Goal: Task Accomplishment & Management: Complete application form

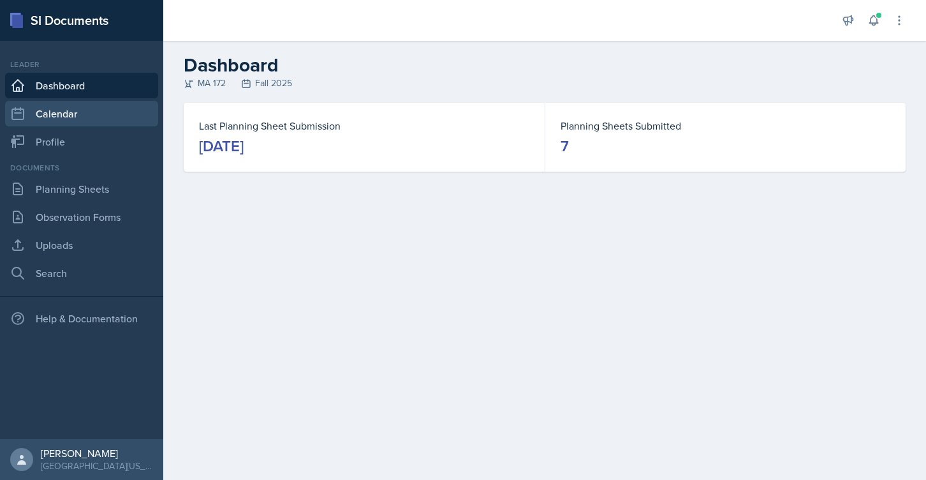
click at [100, 113] on link "Calendar" at bounding box center [81, 114] width 153 height 26
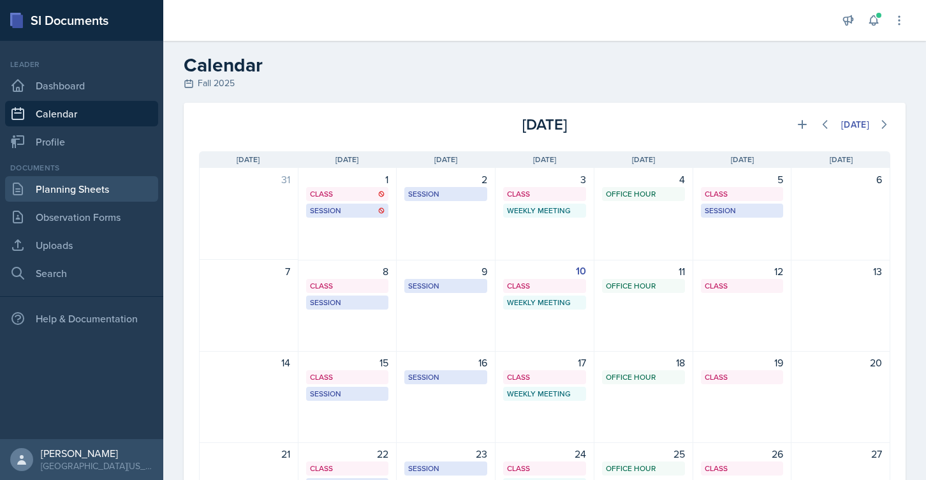
click at [105, 191] on link "Planning Sheets" at bounding box center [81, 189] width 153 height 26
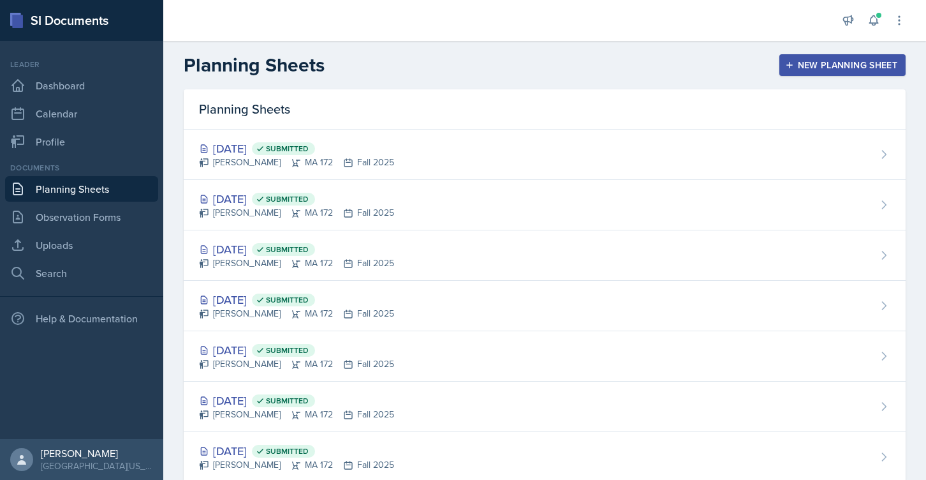
click at [824, 70] on div "New Planning Sheet" at bounding box center [843, 65] width 110 height 10
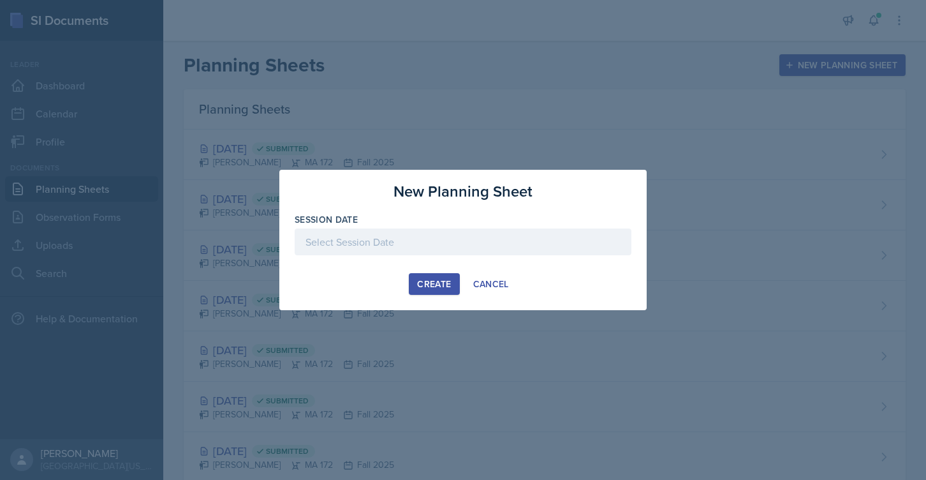
click at [364, 245] on div at bounding box center [463, 241] width 337 height 27
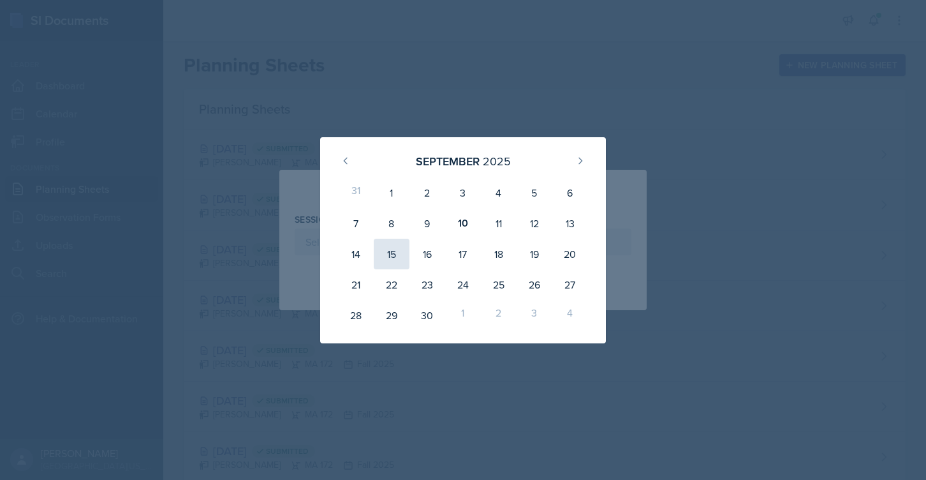
click at [396, 260] on div "15" at bounding box center [392, 254] width 36 height 31
type input "[DATE]"
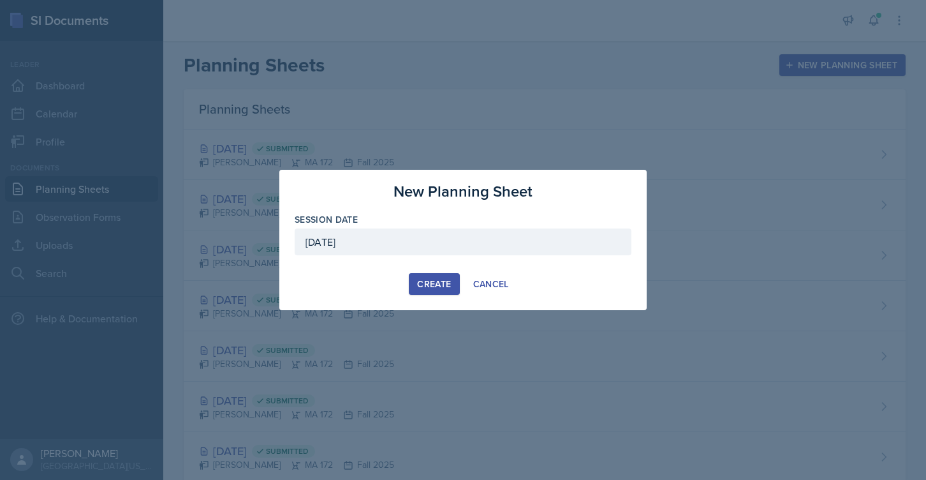
click at [432, 275] on button "Create" at bounding box center [434, 284] width 50 height 22
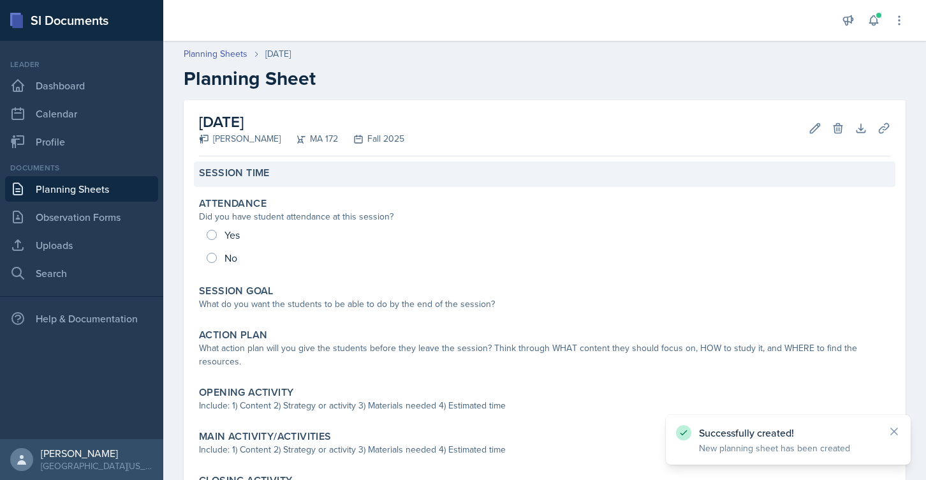
click at [267, 179] on label "Session Time" at bounding box center [234, 172] width 71 height 13
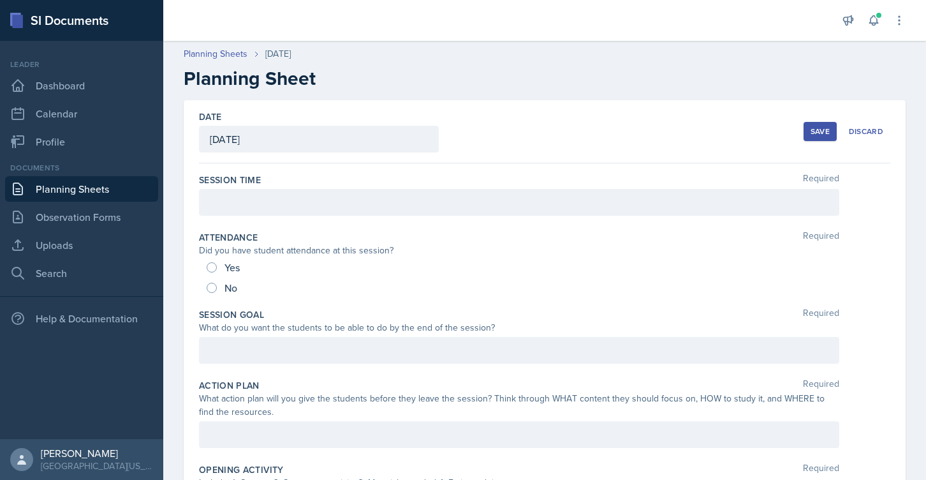
click at [265, 196] on div at bounding box center [519, 202] width 640 height 27
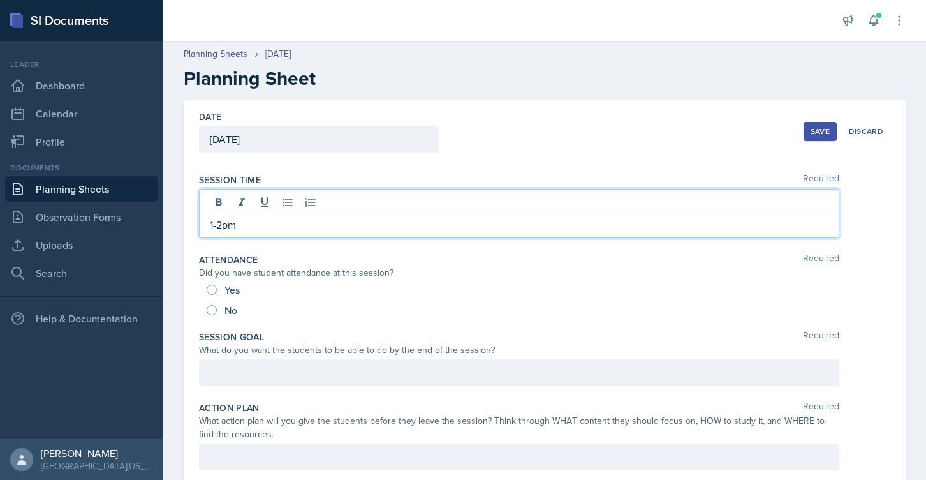
click at [222, 221] on p "1-2pm" at bounding box center [519, 224] width 619 height 15
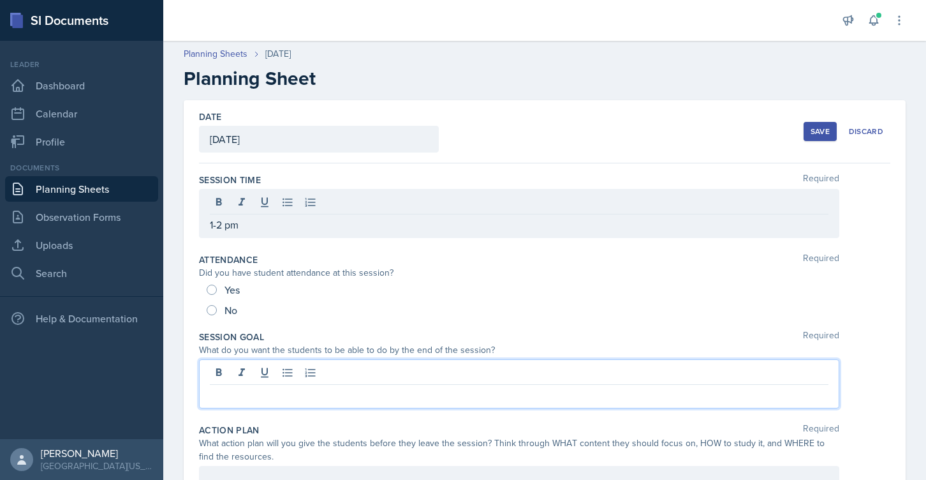
click at [268, 370] on div at bounding box center [519, 383] width 640 height 49
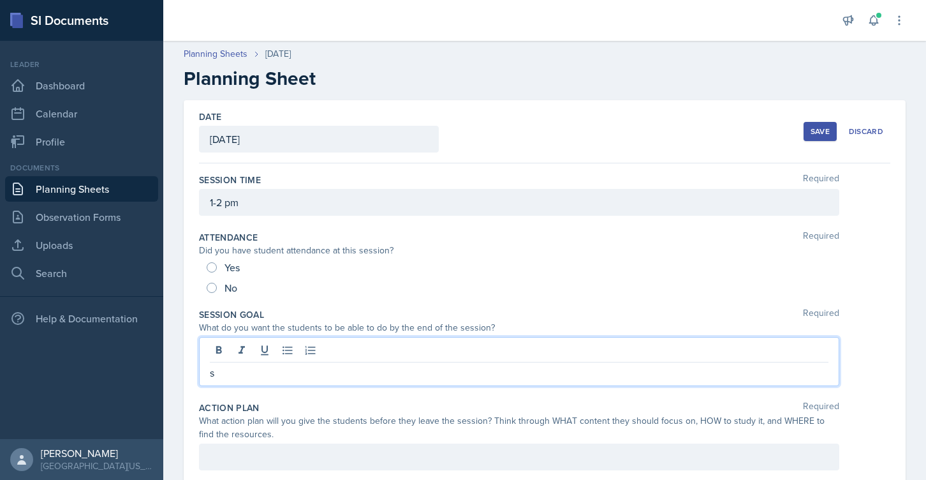
click at [815, 131] on div "Save" at bounding box center [820, 131] width 19 height 10
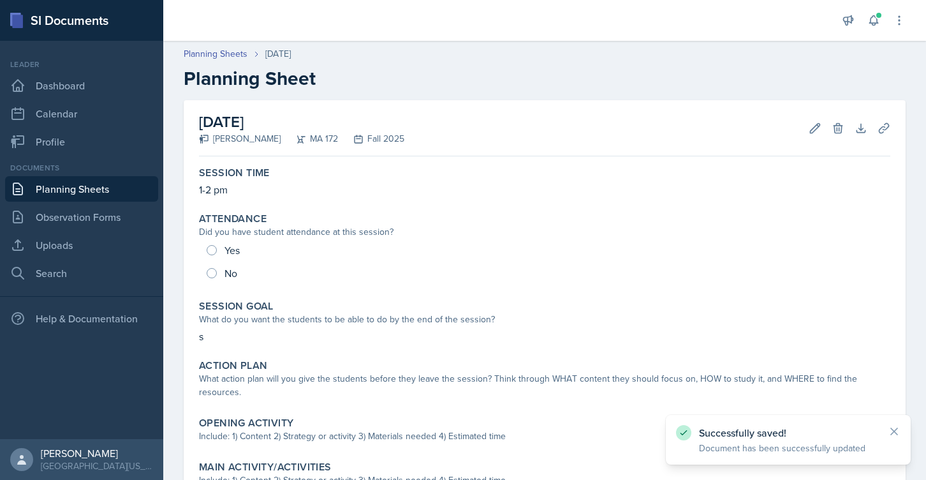
click at [84, 188] on link "Planning Sheets" at bounding box center [81, 189] width 153 height 26
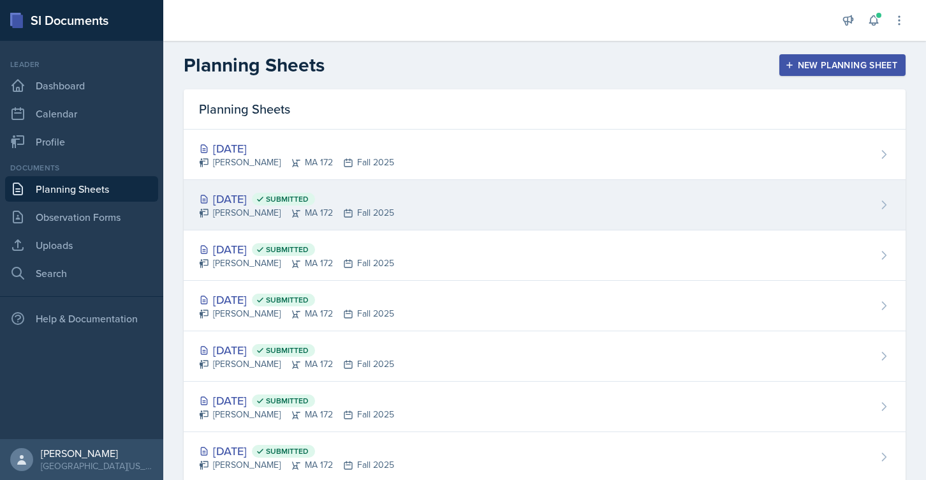
click at [235, 199] on div "[DATE] Submitted" at bounding box center [296, 198] width 195 height 17
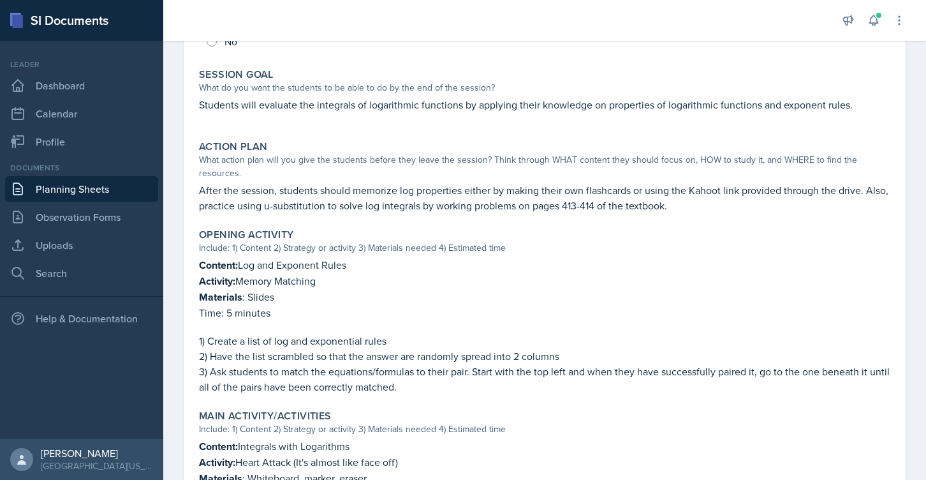
scroll to position [286, 0]
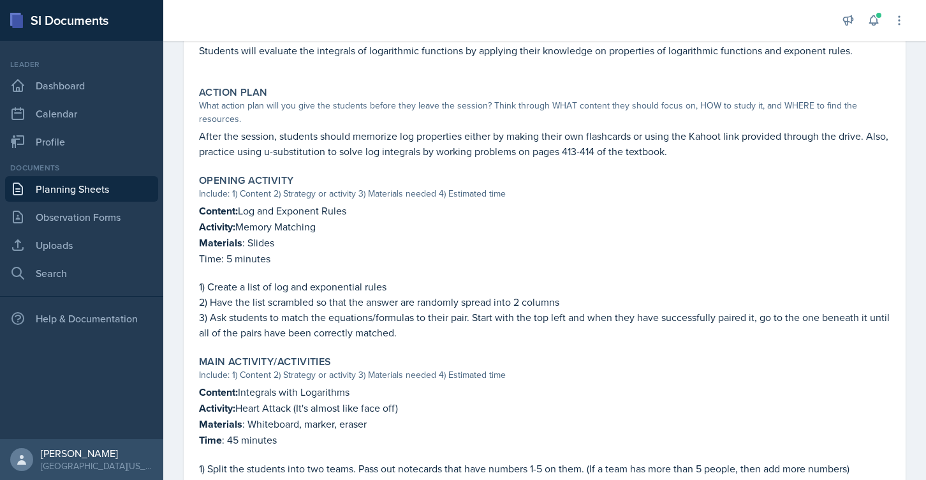
click at [277, 219] on p "Activity: Memory Matching" at bounding box center [544, 227] width 691 height 16
click at [286, 266] on p at bounding box center [544, 272] width 691 height 13
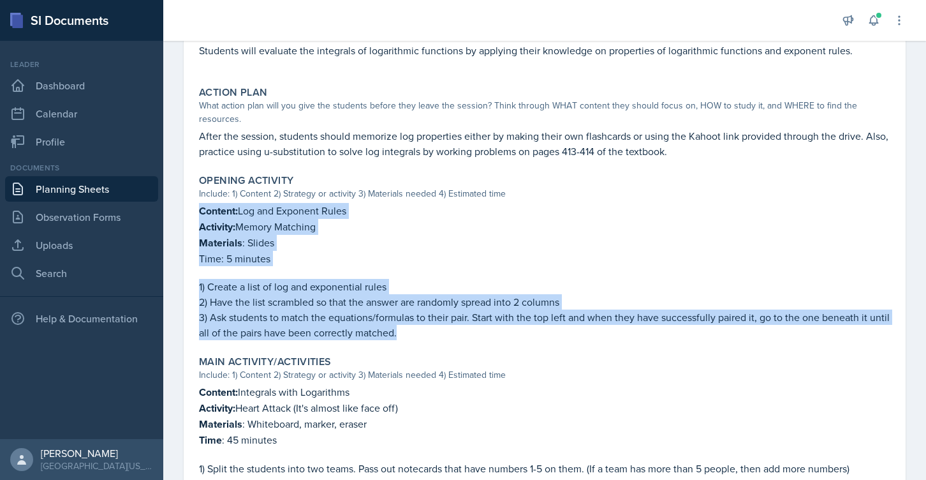
drag, startPoint x: 404, startPoint y: 319, endPoint x: 192, endPoint y: 197, distance: 244.3
click at [192, 197] on div "[DATE] Submitted [PERSON_NAME] MA 172 Fall 2025 Edit Delete View Comments Comme…" at bounding box center [545, 334] width 722 height 1041
copy div "Content: Log and Exponent Rules Activity: Memory Matching Materials : Slides Ti…"
click at [63, 88] on link "Dashboard" at bounding box center [81, 86] width 153 height 26
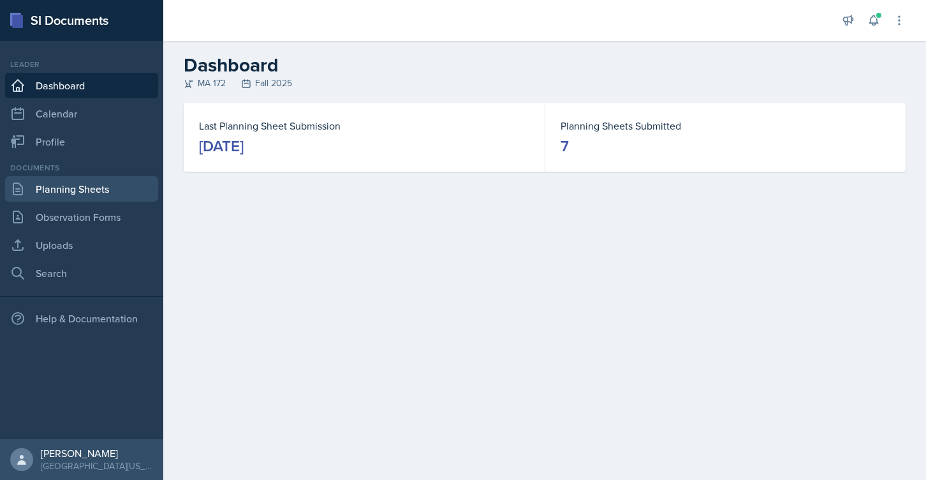
click at [78, 193] on link "Planning Sheets" at bounding box center [81, 189] width 153 height 26
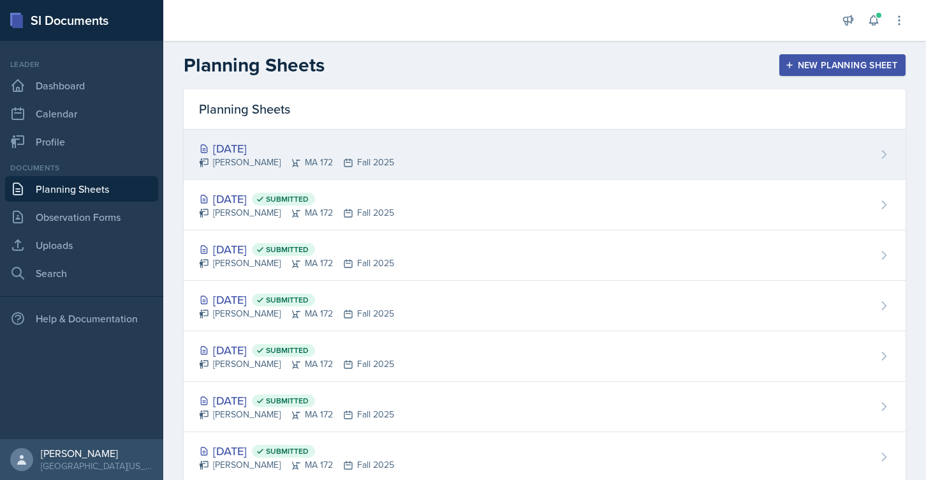
click at [254, 151] on div "[DATE]" at bounding box center [296, 148] width 195 height 17
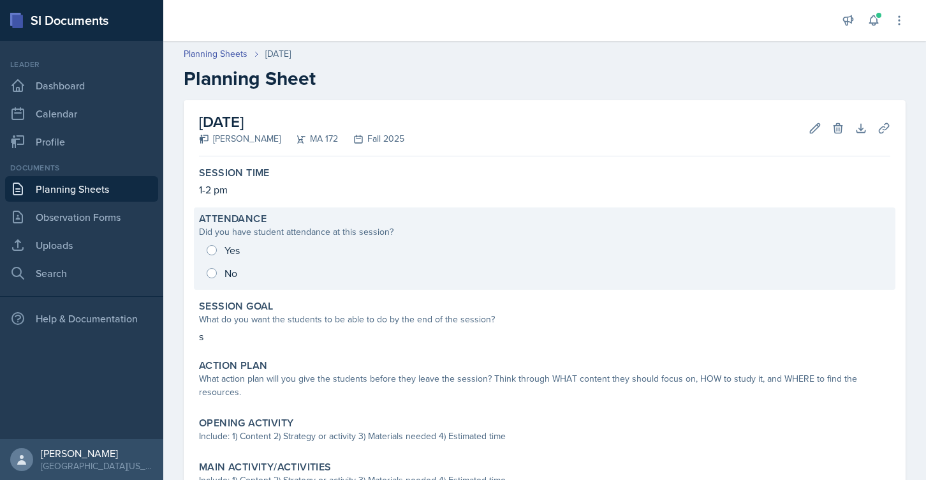
scroll to position [81, 0]
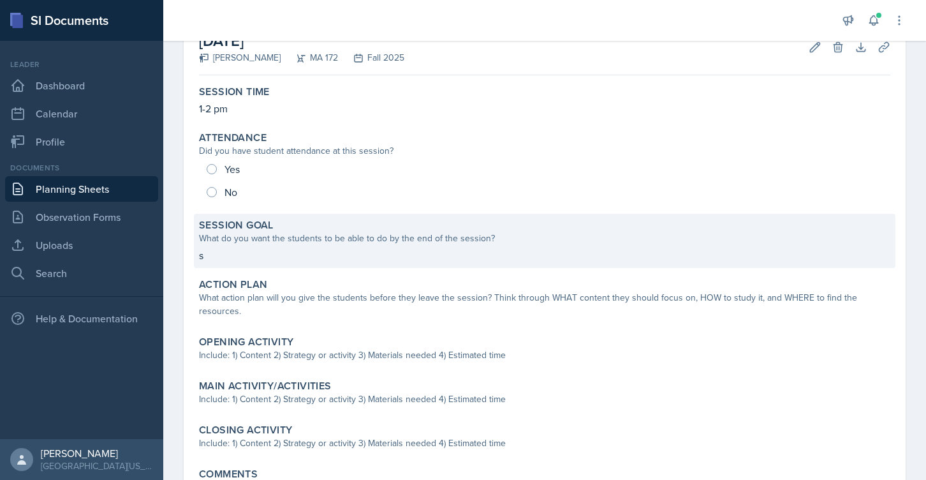
click at [213, 260] on p "s" at bounding box center [544, 254] width 691 height 15
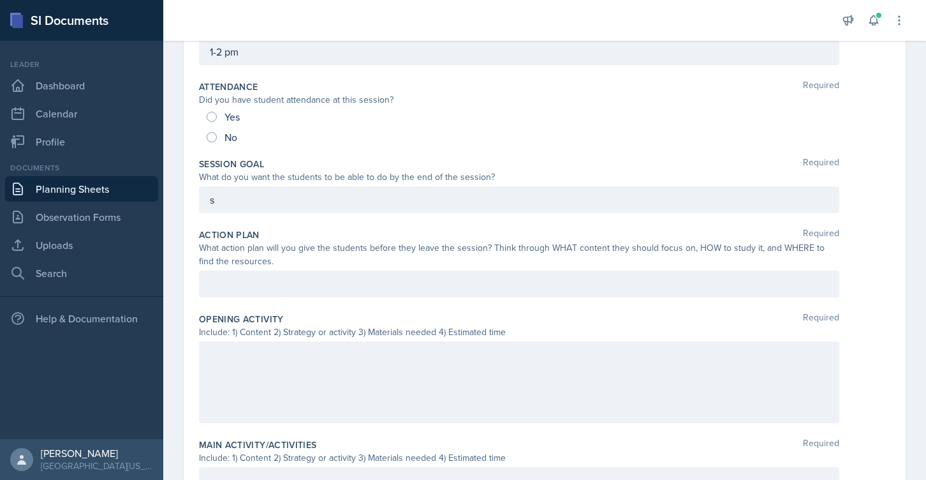
click at [239, 196] on p "s" at bounding box center [519, 199] width 619 height 15
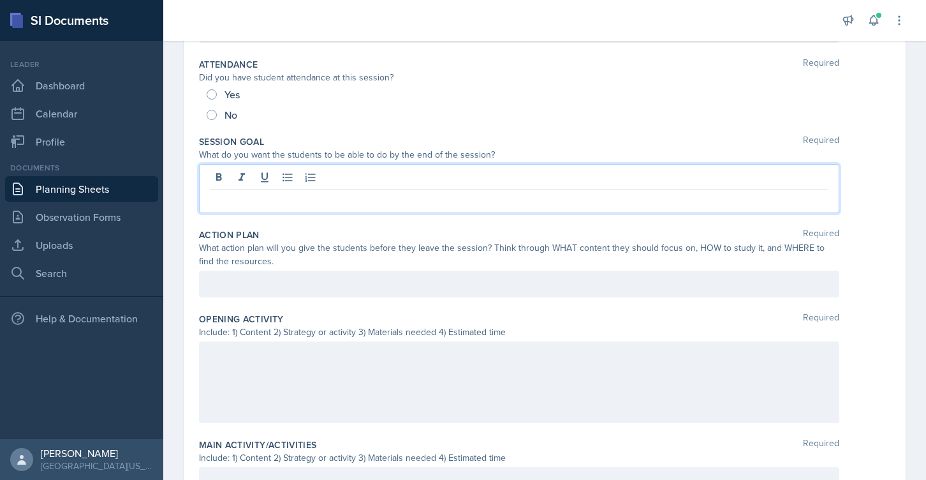
click at [230, 373] on div at bounding box center [519, 382] width 640 height 82
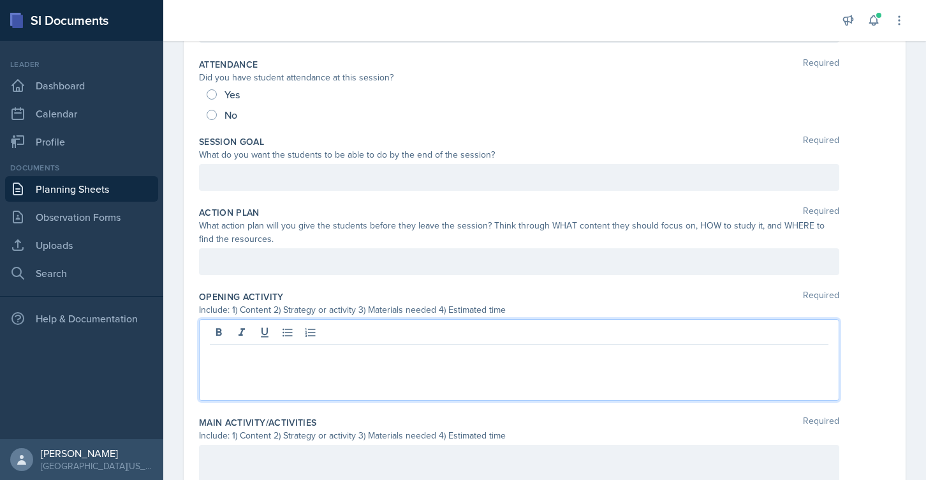
scroll to position [195, 0]
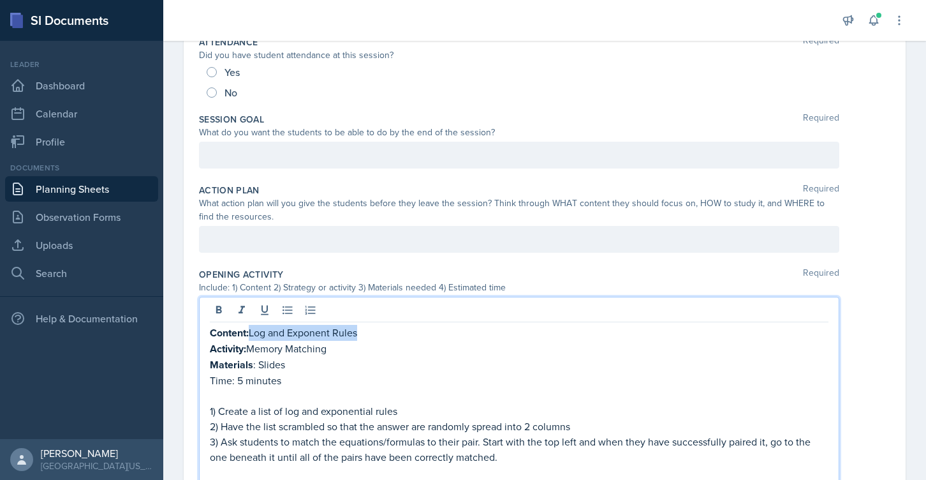
drag, startPoint x: 251, startPoint y: 335, endPoint x: 456, endPoint y: 336, distance: 204.7
click at [456, 336] on p "Content: Log and Exponent Rules" at bounding box center [519, 333] width 619 height 16
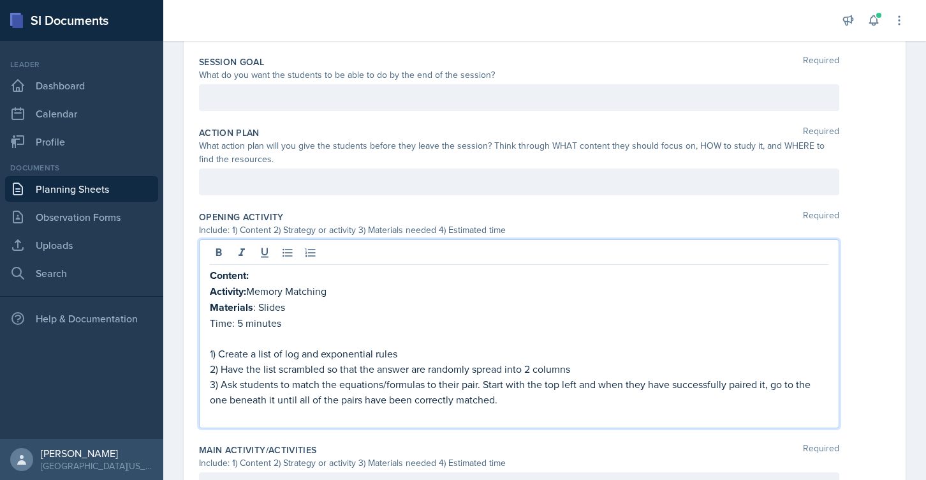
click at [219, 322] on p "Time: 5 minutes" at bounding box center [519, 322] width 619 height 15
click at [260, 334] on p at bounding box center [519, 338] width 619 height 15
drag, startPoint x: 249, startPoint y: 286, endPoint x: 404, endPoint y: 286, distance: 154.3
click at [404, 286] on p "Activity: Memory Matching" at bounding box center [519, 291] width 619 height 16
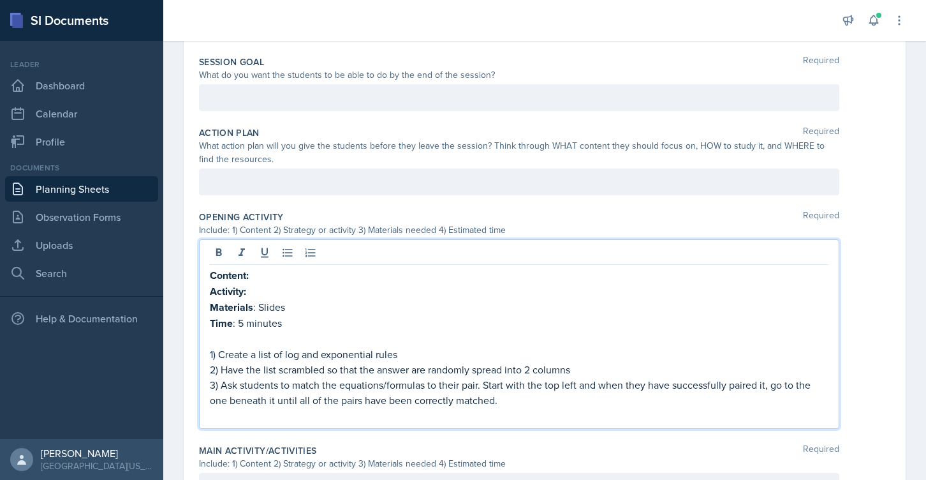
click at [267, 305] on p "Materials : Slides" at bounding box center [519, 307] width 619 height 16
click at [242, 327] on p "Time : 5 minutes" at bounding box center [519, 323] width 619 height 16
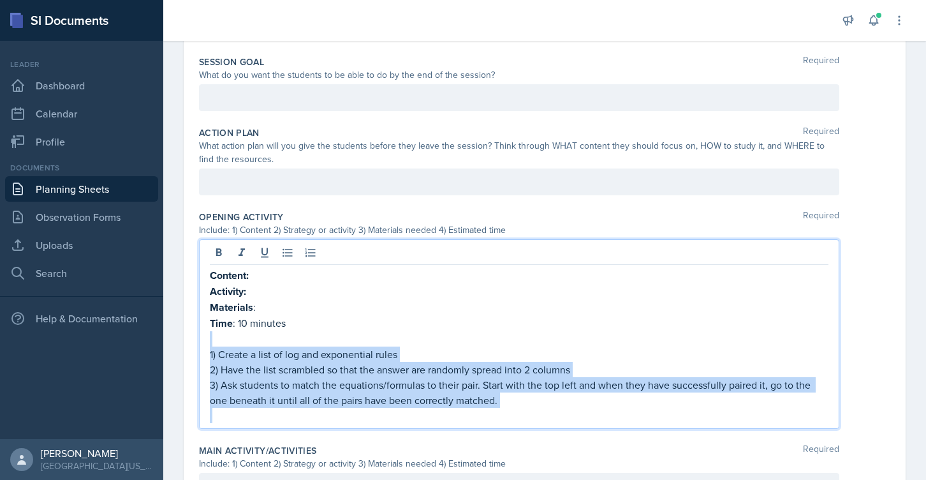
drag, startPoint x: 505, startPoint y: 407, endPoint x: 177, endPoint y: 340, distance: 334.6
click at [177, 340] on div "Date [DATE] [DATE] 31 1 2 3 4 5 6 7 8 9 10 11 12 13 14 15 16 17 18 19 20 21 22 …" at bounding box center [544, 344] width 763 height 992
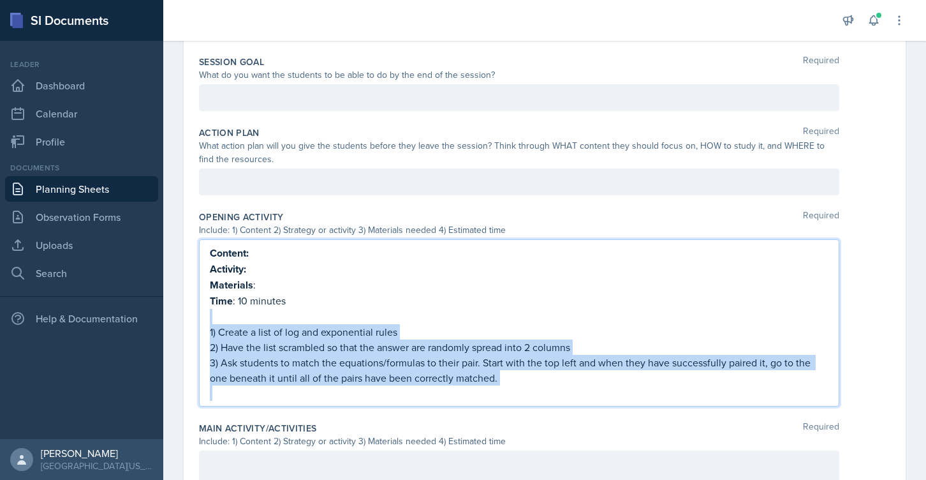
scroll to position [230, 0]
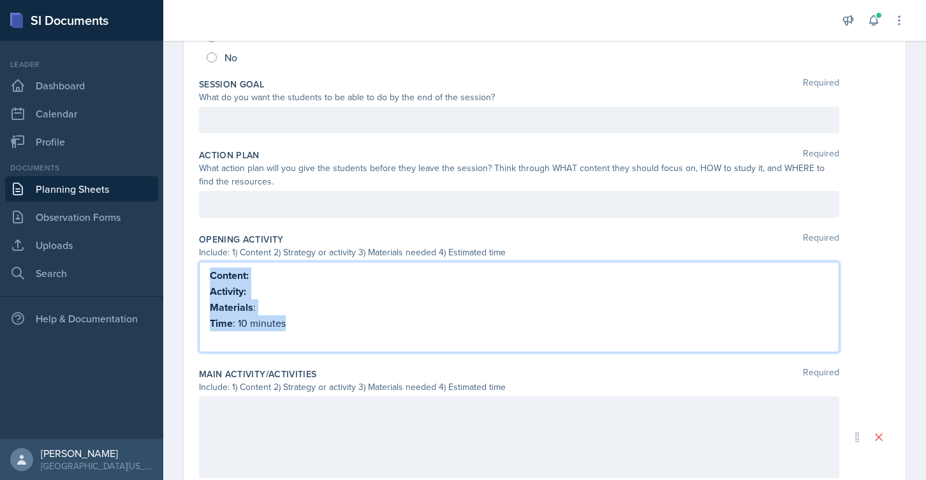
copy div "Content: Activity: Materials : Time : 10 minutes"
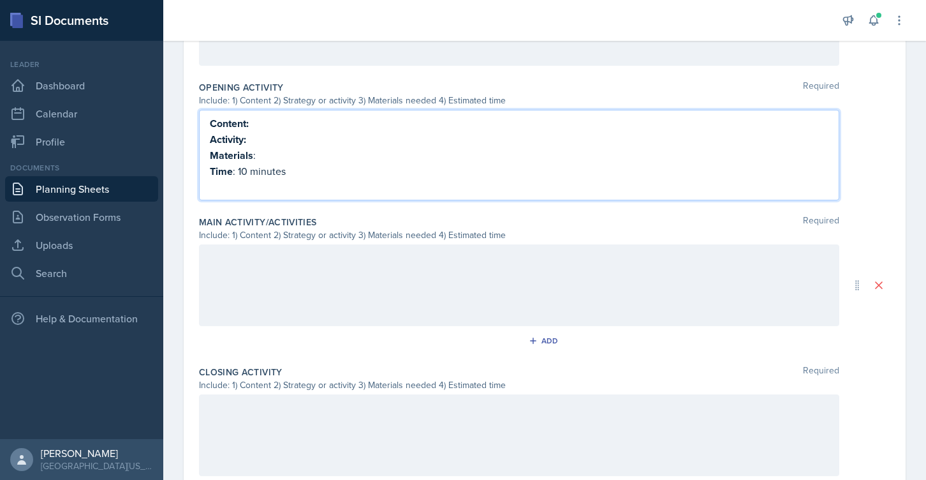
click at [261, 300] on div at bounding box center [519, 285] width 640 height 82
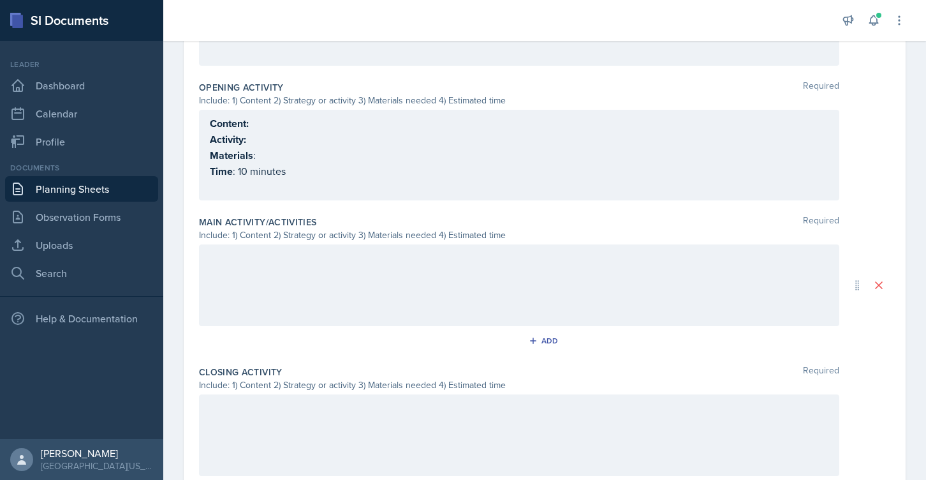
scroll to position [404, 0]
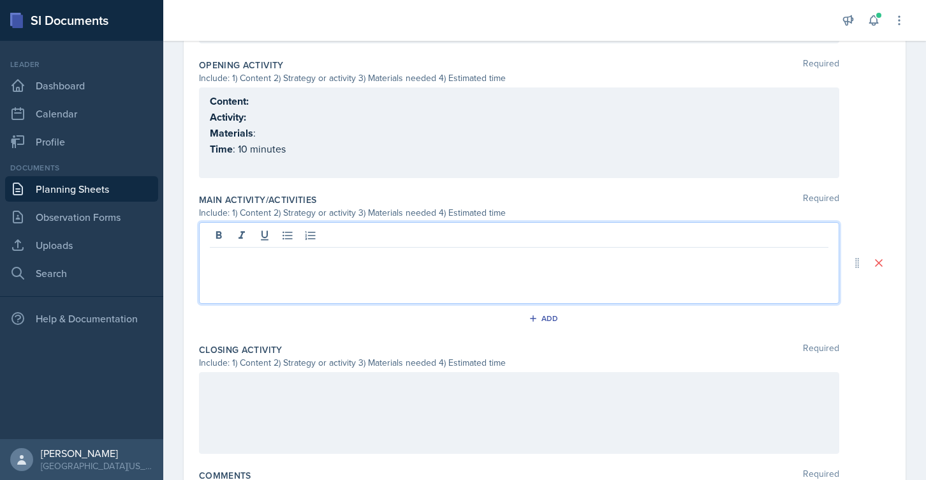
paste div
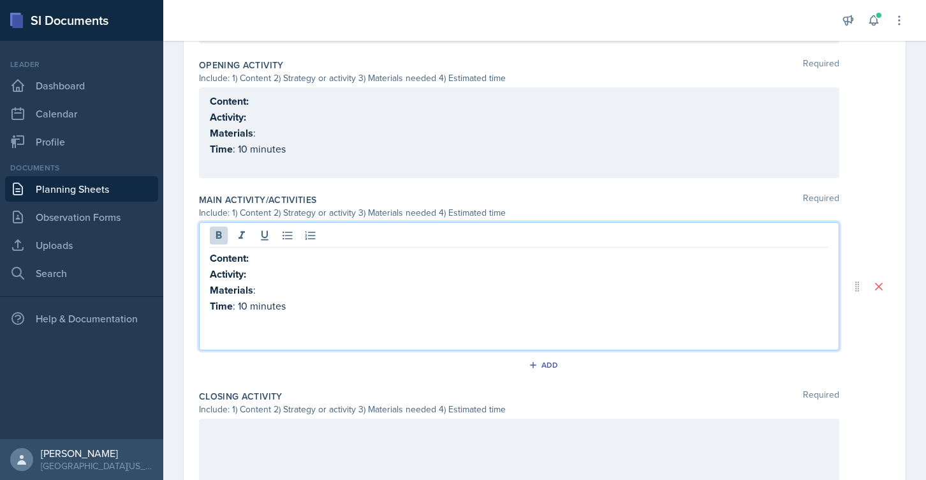
click at [256, 261] on p "Content:" at bounding box center [519, 258] width 619 height 16
click at [243, 304] on p "Time : 10 minutes" at bounding box center [519, 306] width 619 height 16
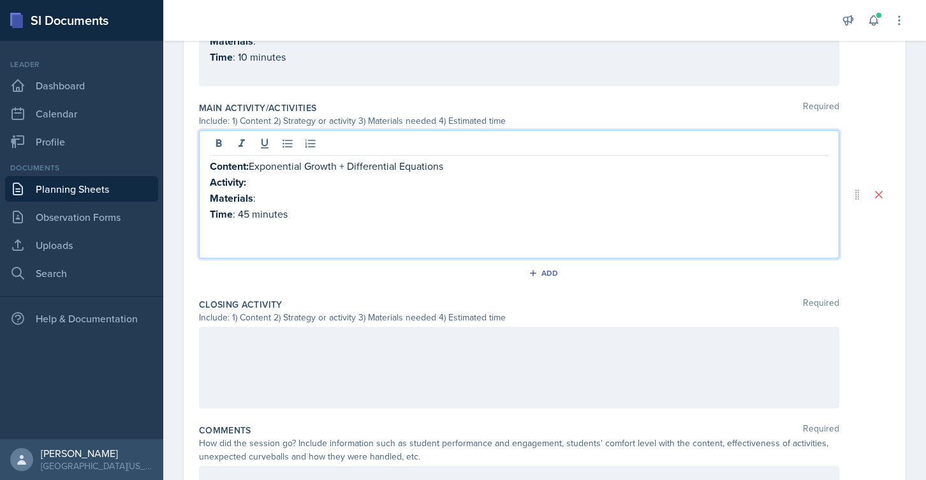
click at [249, 350] on div at bounding box center [519, 368] width 640 height 82
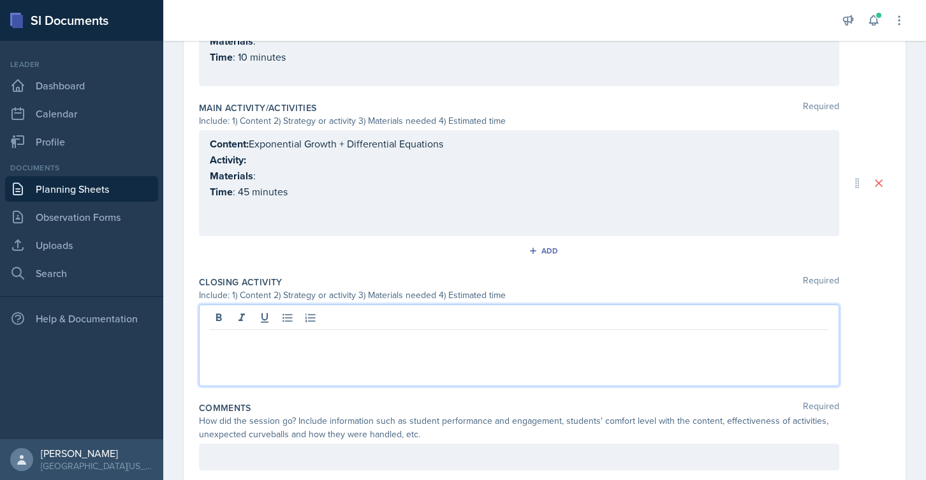
scroll to position [518, 0]
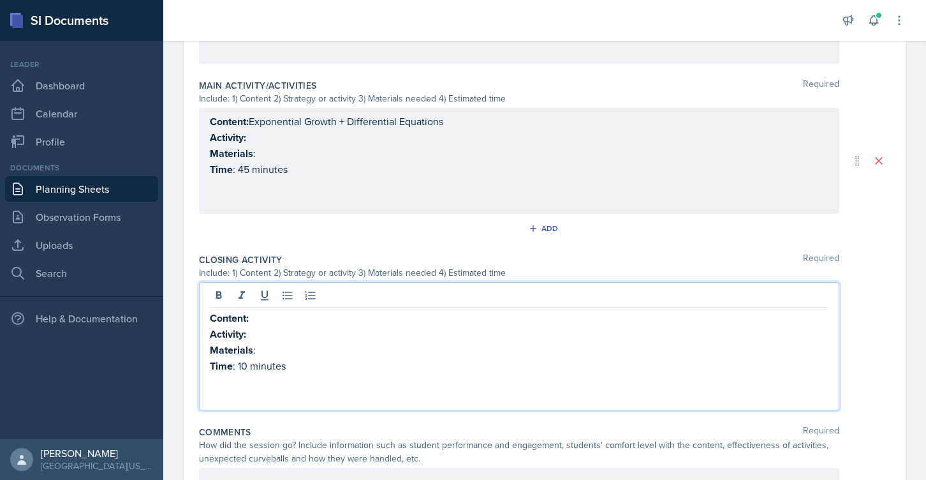
click at [267, 317] on p "Content:" at bounding box center [519, 318] width 619 height 16
click at [246, 364] on p "Time : 10 minutes" at bounding box center [519, 366] width 619 height 16
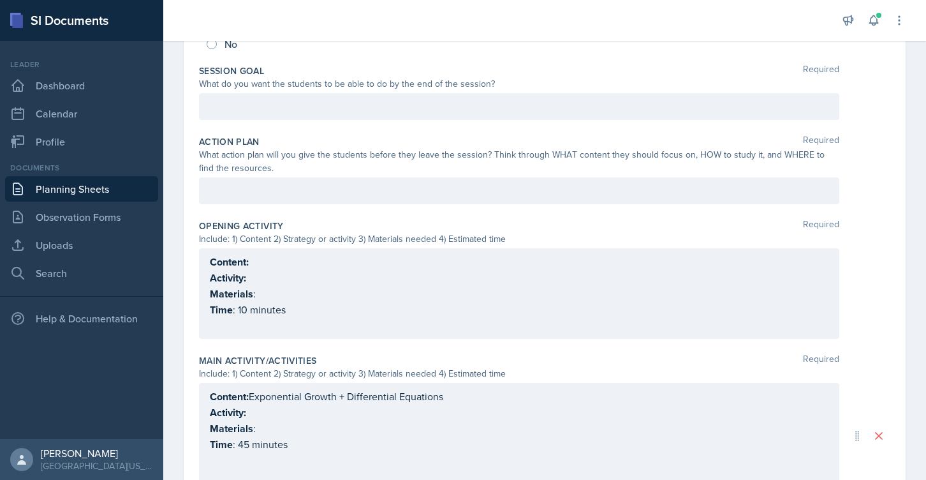
click at [244, 311] on p "Time : 10 minutes" at bounding box center [519, 310] width 619 height 16
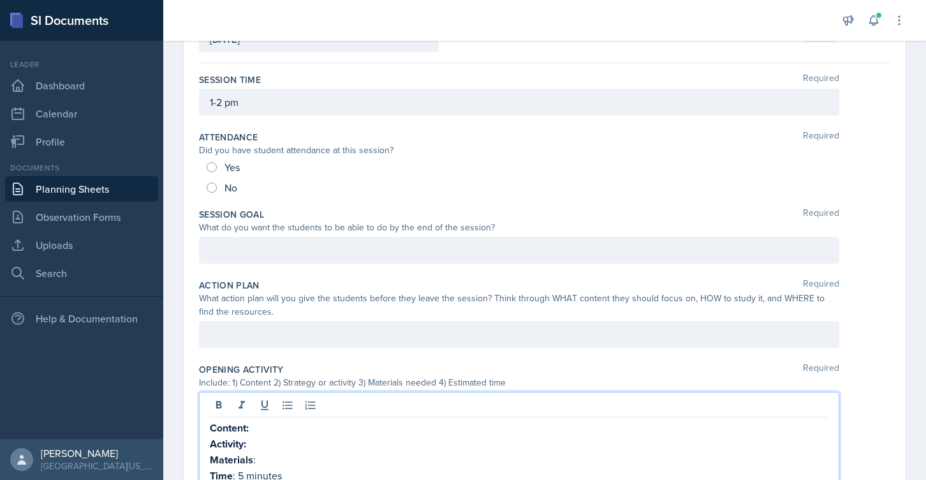
scroll to position [0, 0]
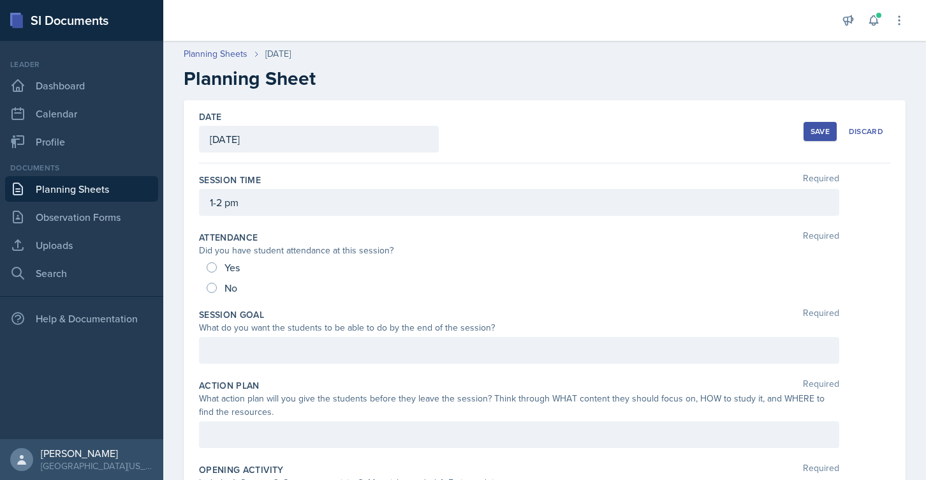
click at [802, 128] on div "Date [DATE] [DATE] 31 1 2 3 4 5 6 7 8 9 10 11 12 13 14 15 16 17 18 19 20 21 22 …" at bounding box center [544, 131] width 691 height 63
click at [807, 128] on button "Save" at bounding box center [820, 131] width 33 height 19
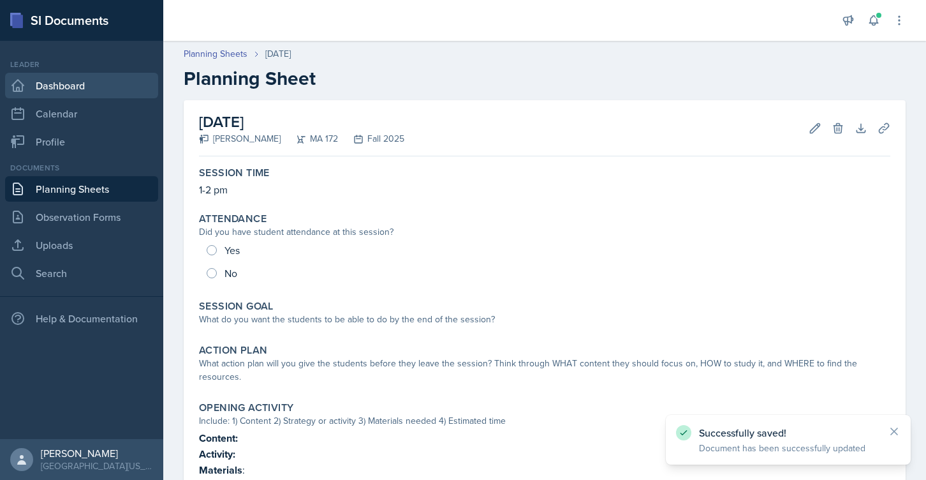
click at [101, 88] on link "Dashboard" at bounding box center [81, 86] width 153 height 26
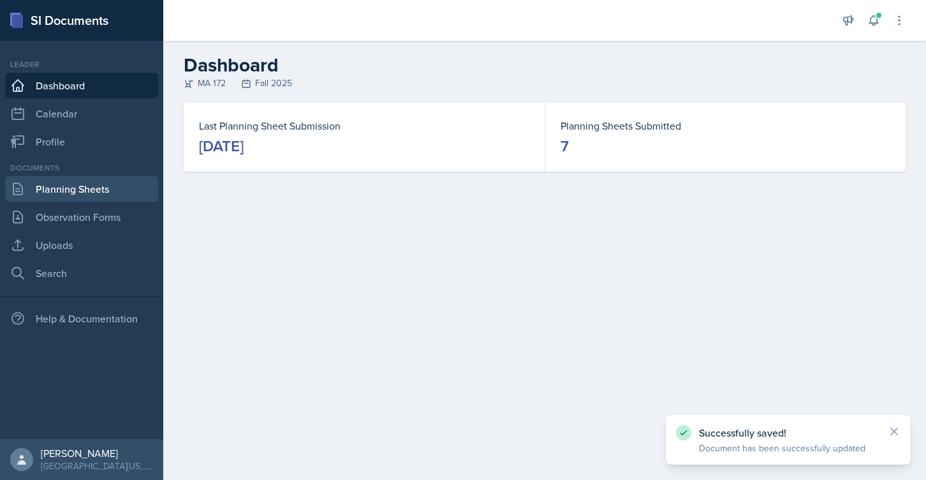
click at [68, 195] on link "Planning Sheets" at bounding box center [81, 189] width 153 height 26
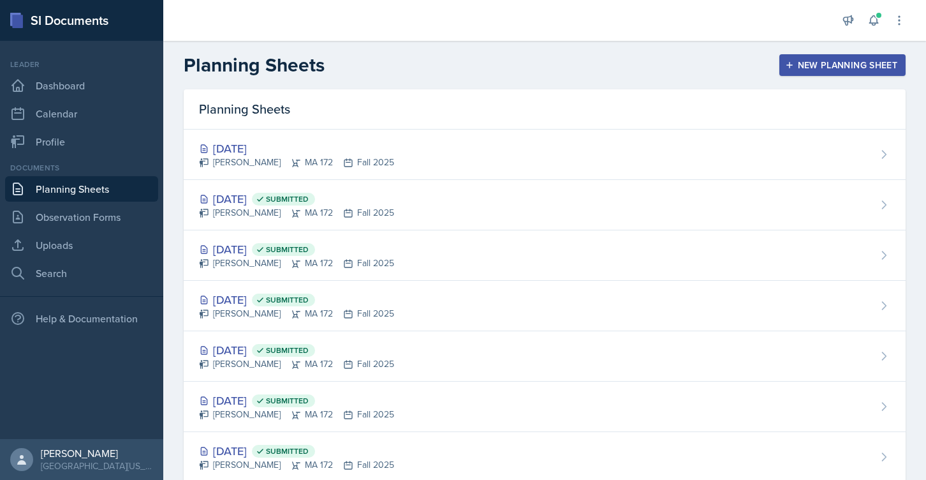
click at [801, 71] on button "New Planning Sheet" at bounding box center [842, 65] width 126 height 22
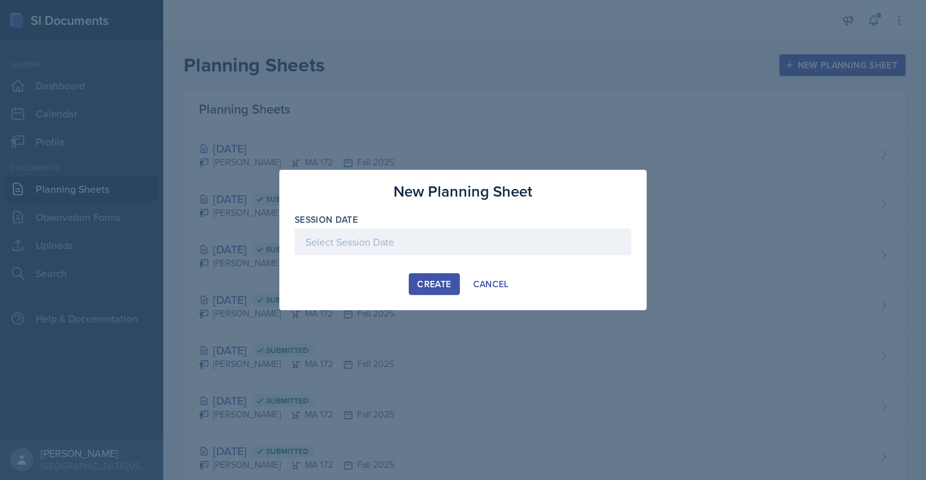
click at [350, 238] on div at bounding box center [463, 241] width 337 height 27
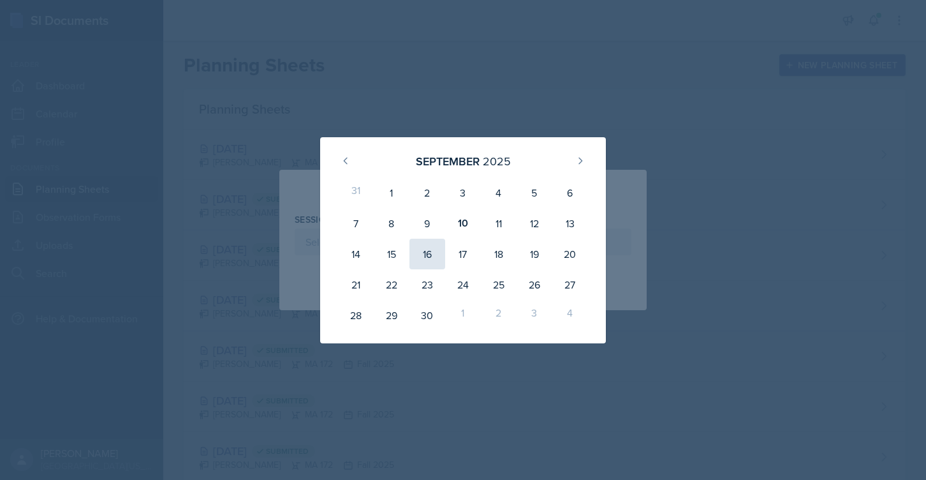
click at [418, 253] on div "16" at bounding box center [427, 254] width 36 height 31
type input "[DATE]"
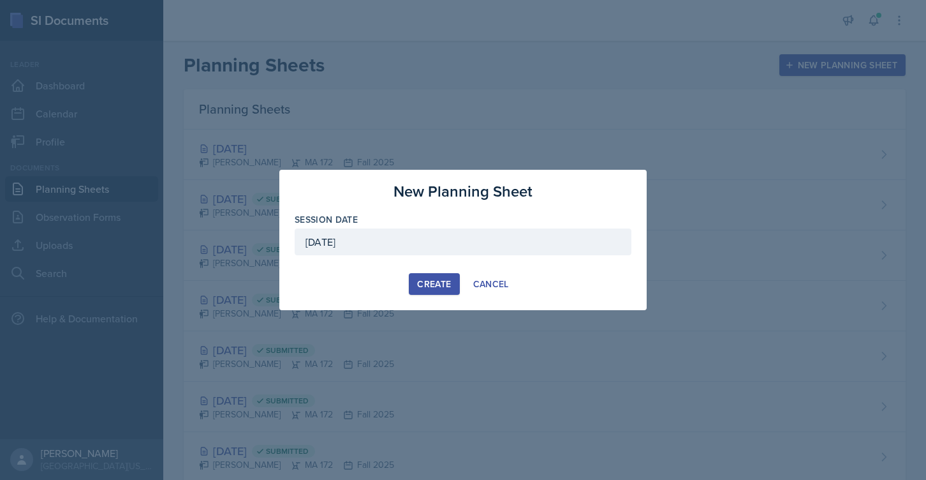
click at [434, 281] on div "Create" at bounding box center [434, 284] width 34 height 10
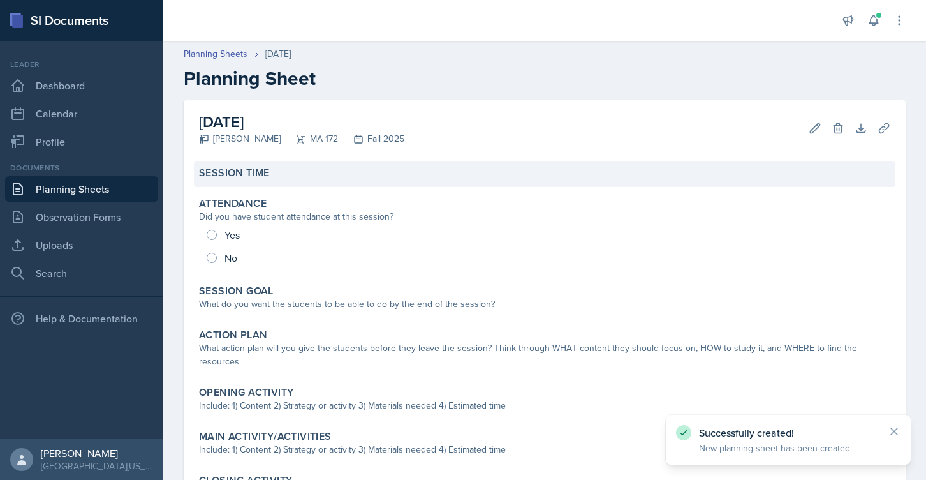
click at [272, 176] on div "Session Time" at bounding box center [544, 172] width 691 height 13
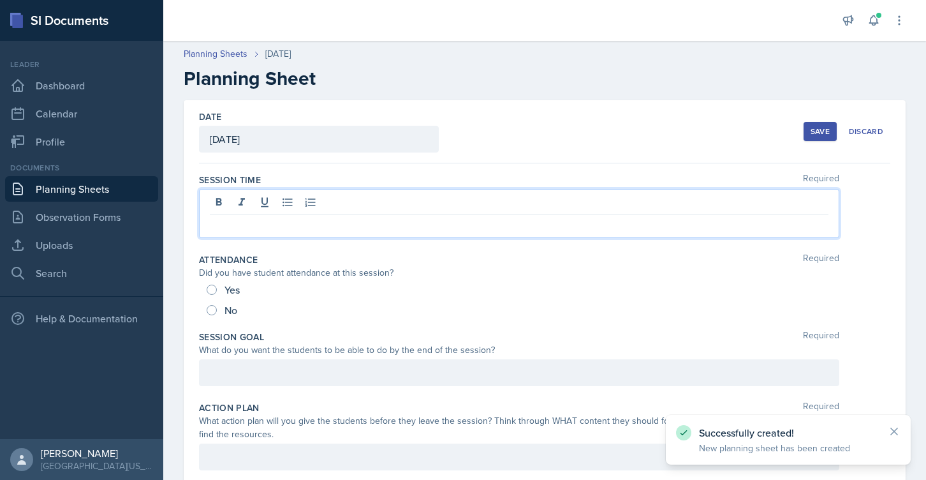
click at [268, 206] on div at bounding box center [519, 213] width 640 height 49
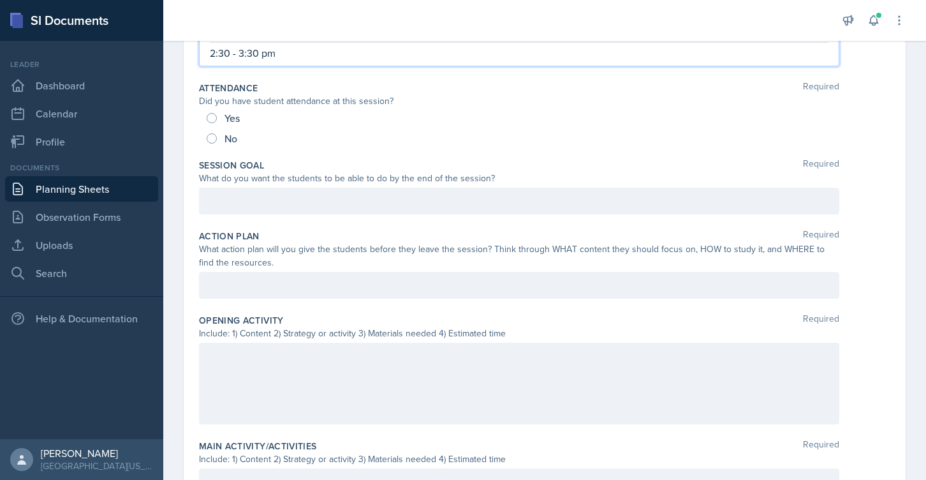
click at [239, 364] on div at bounding box center [519, 383] width 640 height 82
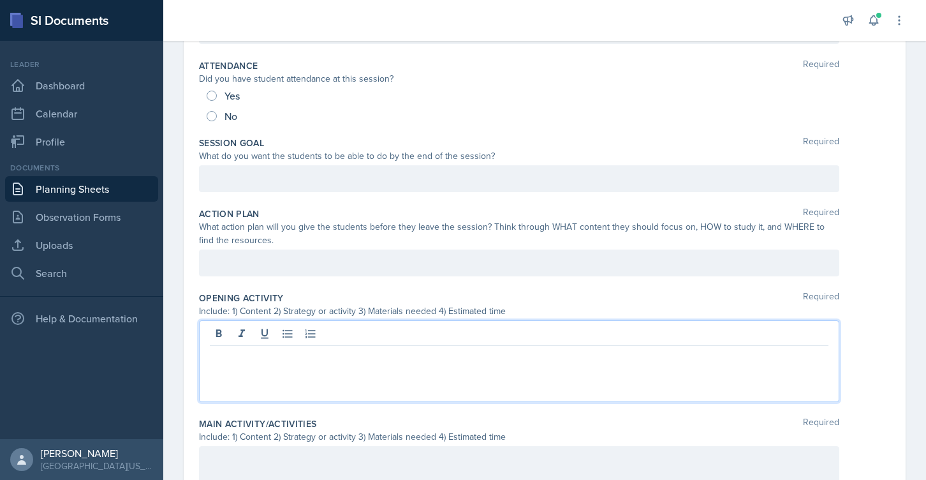
paste div
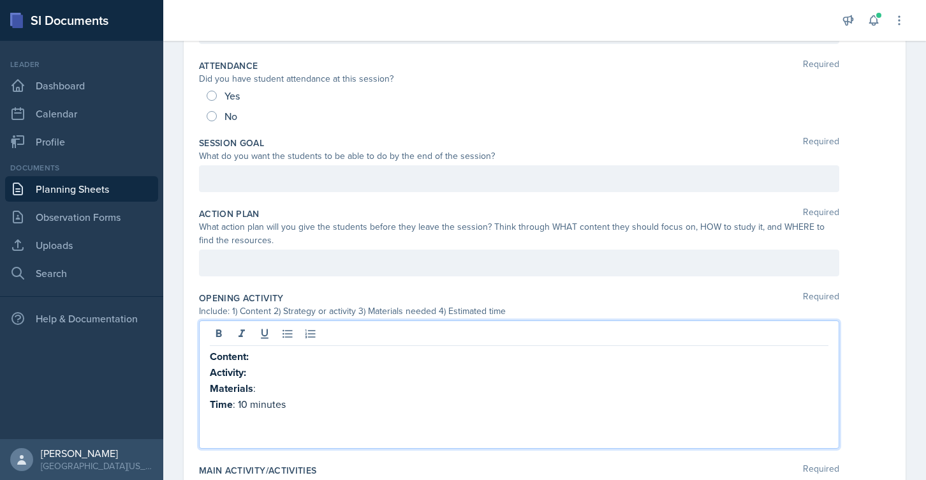
scroll to position [245, 0]
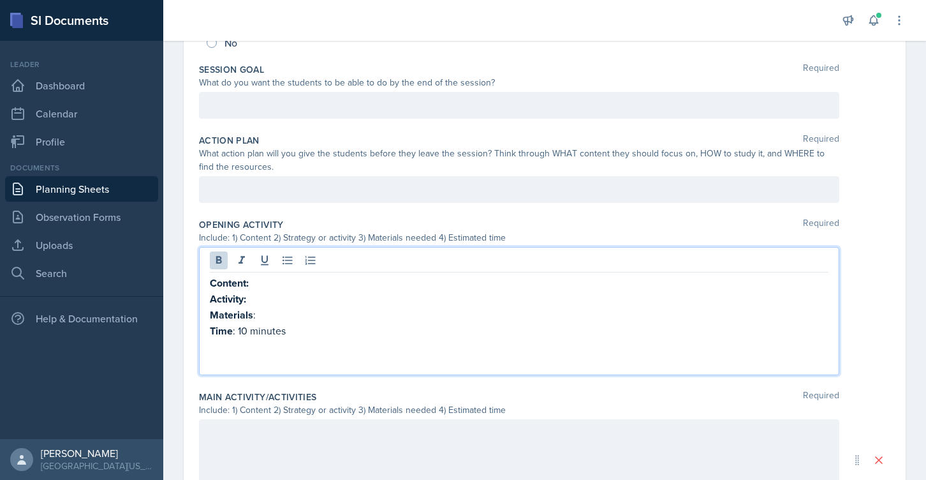
click at [264, 286] on p "Content:" at bounding box center [519, 283] width 619 height 16
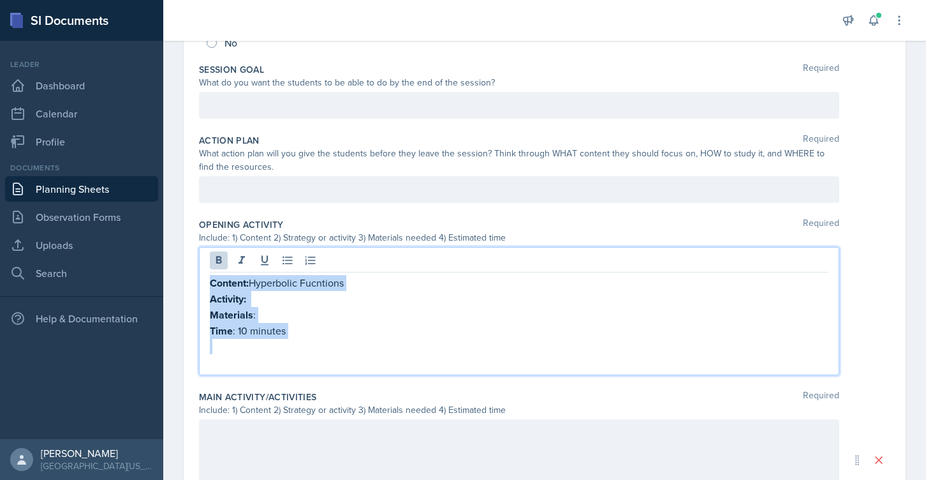
copy div "Content: Hyperbolic Fucntions Activity: Materials : Time : 10 minutes"
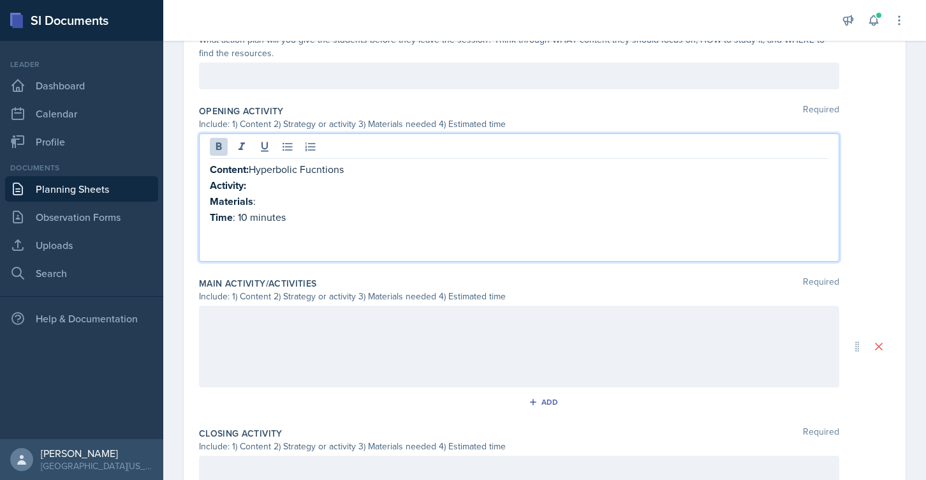
click at [290, 323] on p at bounding box center [519, 318] width 619 height 15
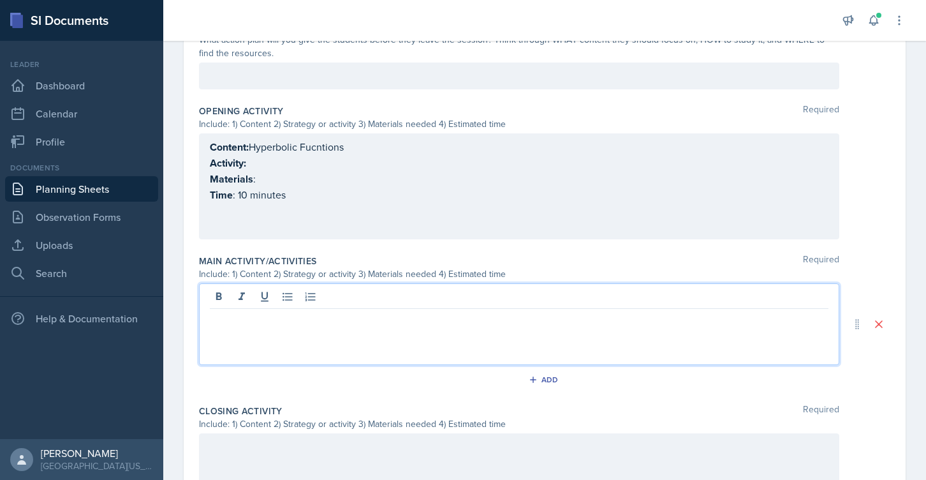
paste div
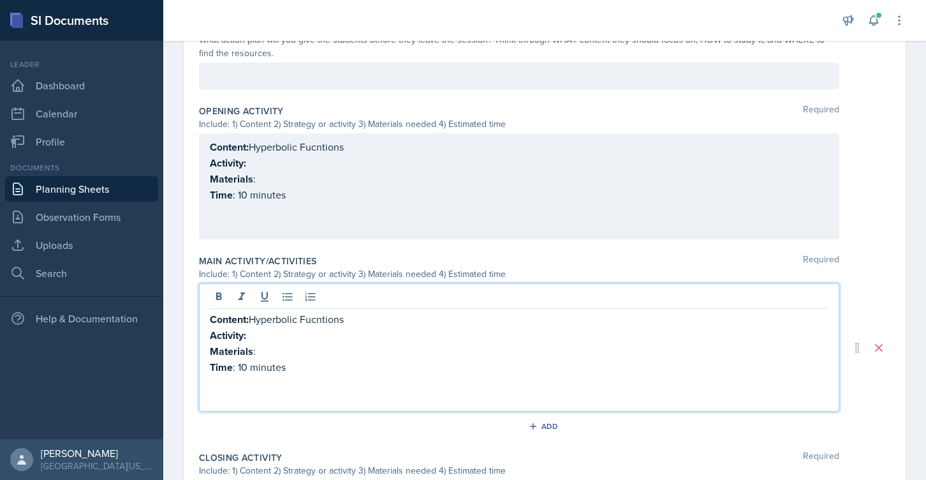
click at [344, 322] on p "Content: Hyperbolic Fucntions" at bounding box center [519, 319] width 619 height 16
click at [320, 318] on p "Content: Hyperbolic Fucntions" at bounding box center [519, 319] width 619 height 16
click at [321, 142] on p "Content: Hyperbolic Fucntions" at bounding box center [519, 147] width 619 height 16
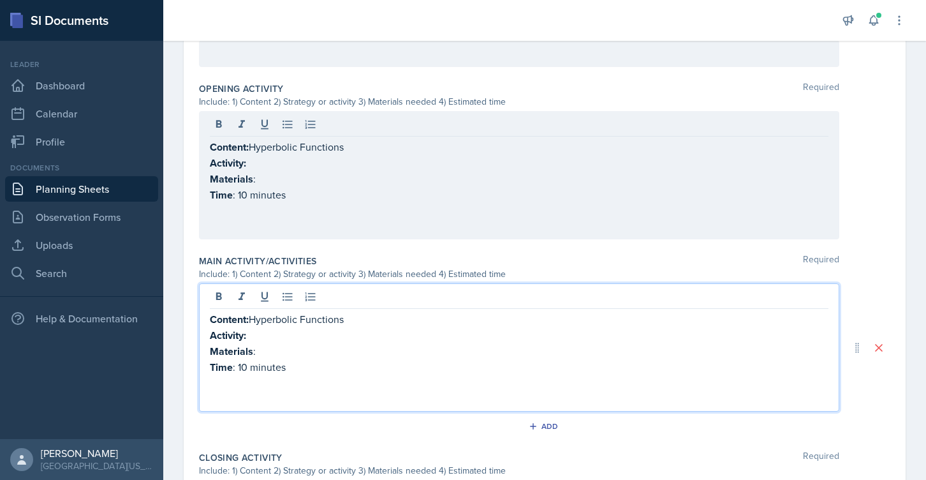
click at [263, 316] on div "Content: Hyperbolic Functions Activity: Materials : Time : 10 minutes" at bounding box center [519, 358] width 619 height 94
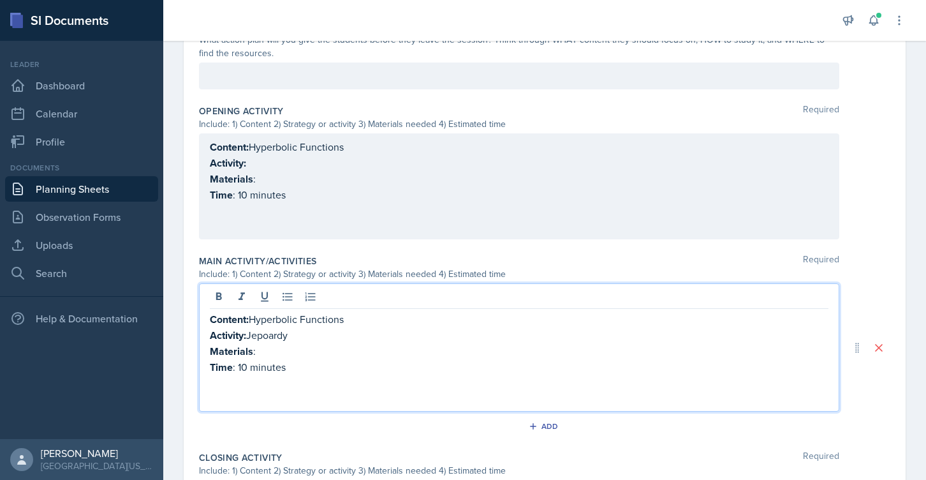
click at [267, 338] on p "Activity: Jepoardy" at bounding box center [519, 335] width 619 height 16
click at [274, 350] on p "Materials :" at bounding box center [519, 351] width 619 height 16
click at [244, 369] on p "Time : 10 minutes" at bounding box center [519, 367] width 619 height 16
click at [272, 163] on p "Activity:" at bounding box center [519, 163] width 619 height 16
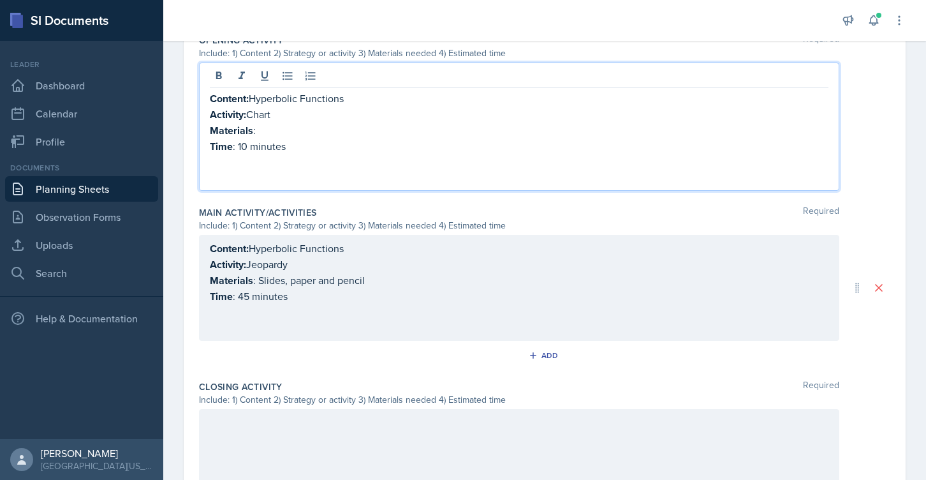
scroll to position [261, 0]
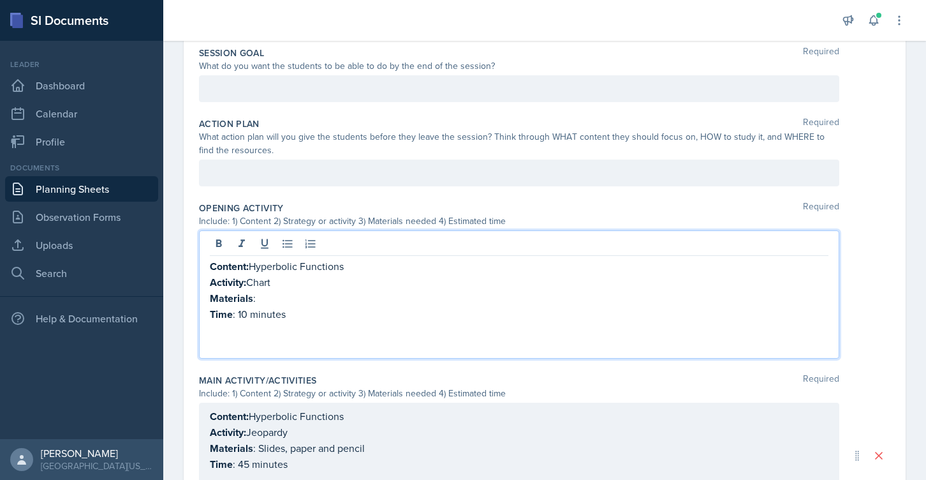
click at [261, 299] on p "Materials :" at bounding box center [519, 298] width 619 height 16
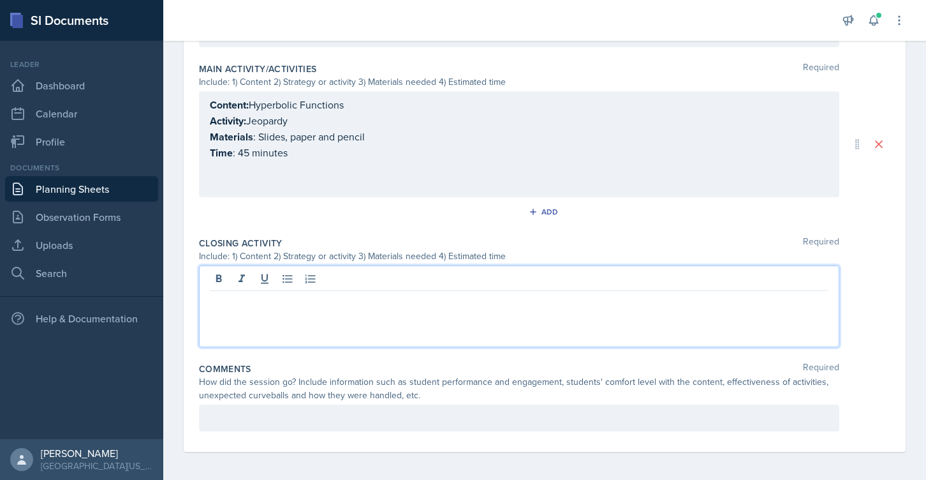
click at [284, 276] on div at bounding box center [519, 306] width 640 height 82
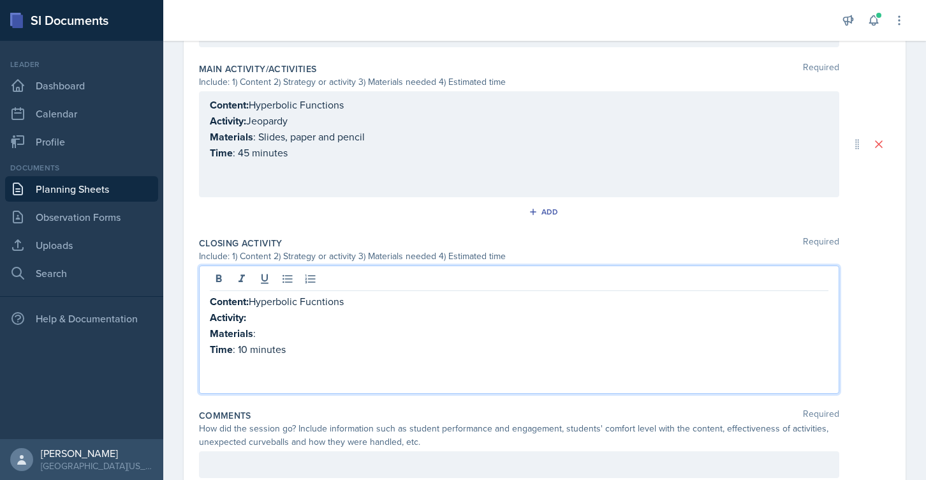
click at [327, 302] on p "Content: Hyperbolic Fucntions" at bounding box center [519, 301] width 619 height 16
click at [320, 300] on p "Content: Hyperbolic Fucntions" at bounding box center [519, 301] width 619 height 16
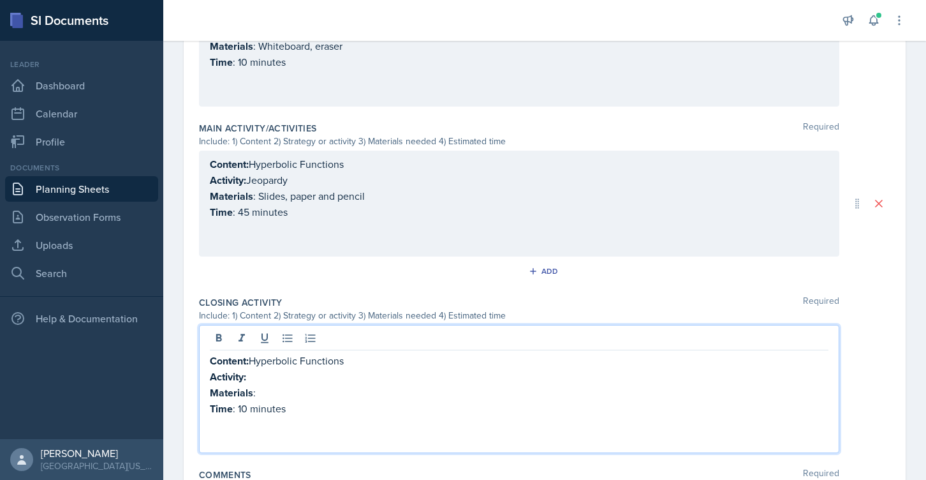
scroll to position [557, 0]
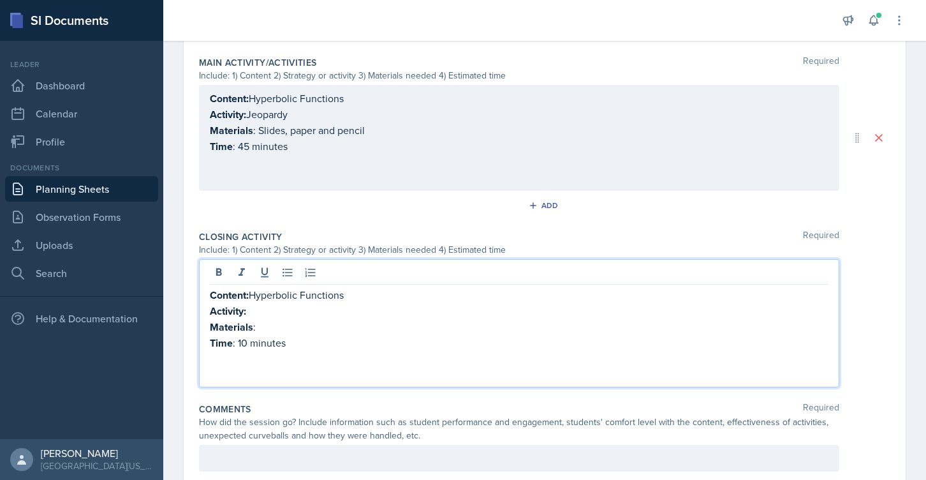
click at [246, 337] on p "Time : 10 minutes" at bounding box center [519, 343] width 619 height 16
click at [260, 313] on p "Activity:" at bounding box center [519, 311] width 619 height 16
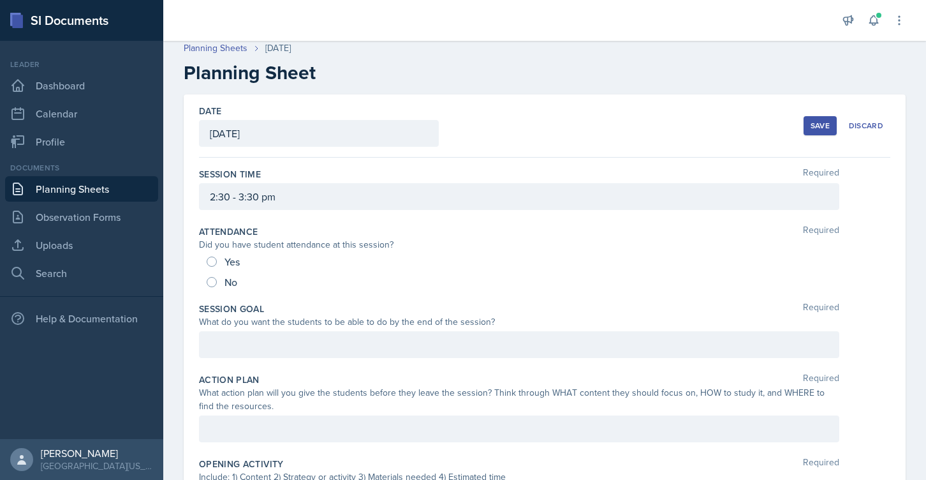
scroll to position [3, 0]
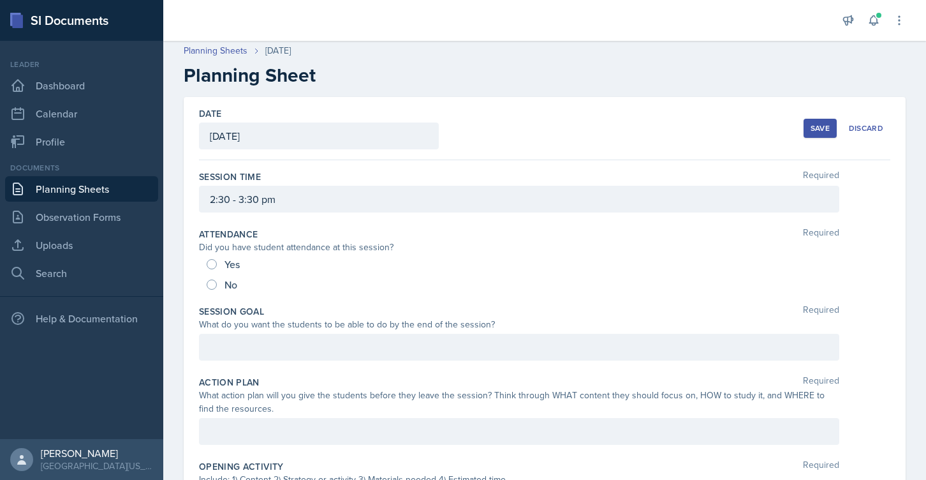
click at [804, 131] on button "Save" at bounding box center [820, 128] width 33 height 19
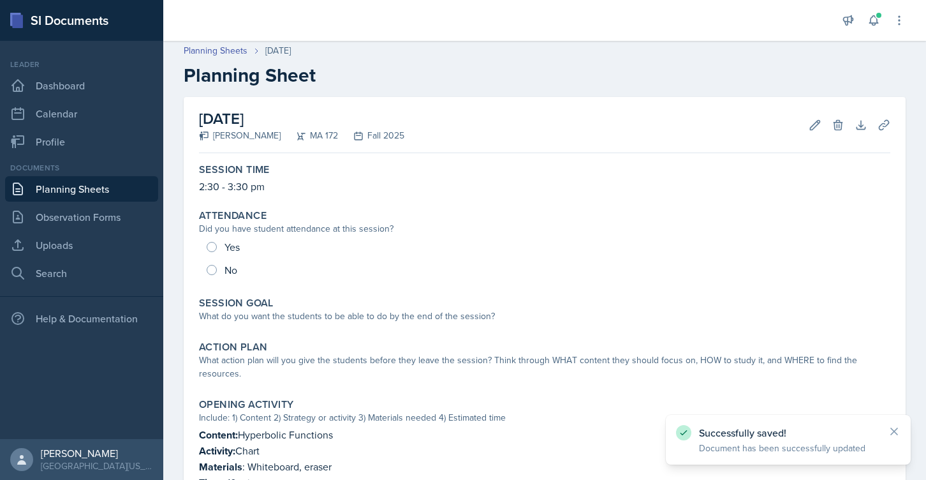
click at [75, 193] on link "Planning Sheets" at bounding box center [81, 189] width 153 height 26
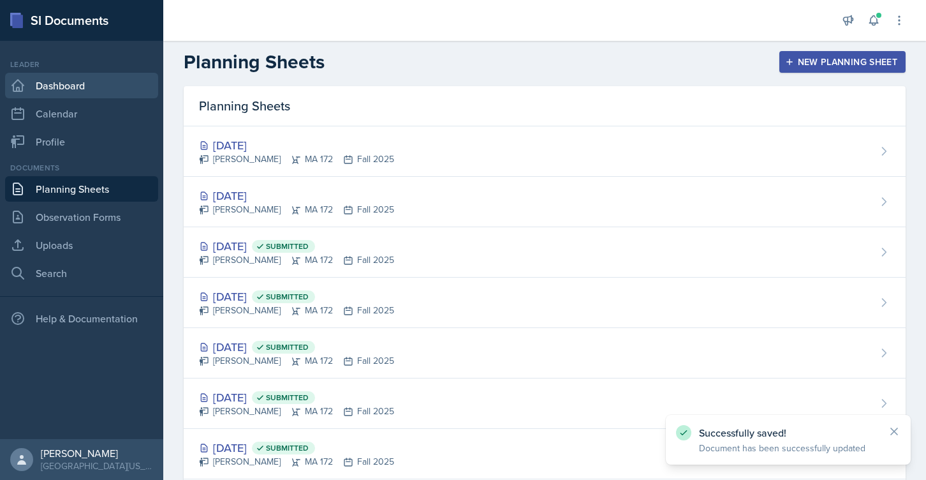
click at [98, 87] on link "Dashboard" at bounding box center [81, 86] width 153 height 26
